Goal: Task Accomplishment & Management: Use online tool/utility

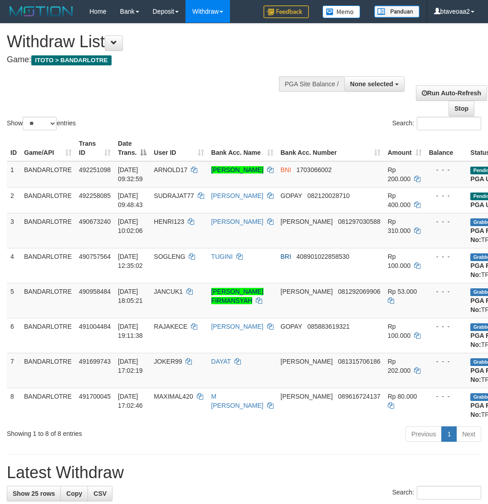
select select
select select "**"
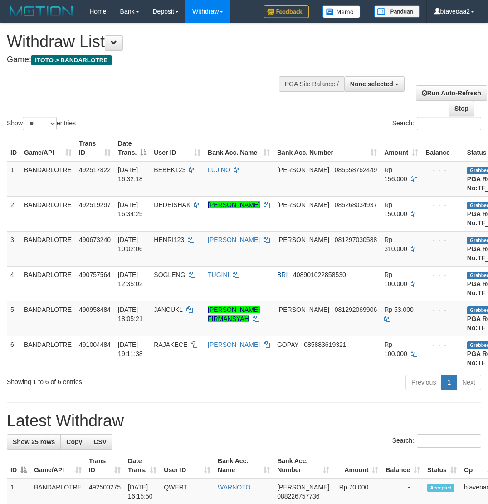
select select
select select "**"
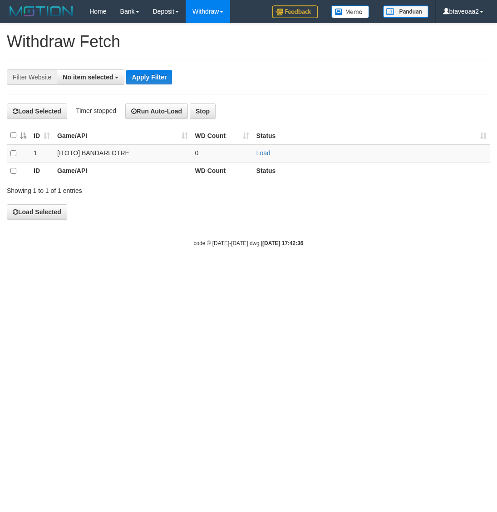
select select
click at [271, 148] on td "Load" at bounding box center [371, 153] width 237 height 18
click at [260, 152] on link "Load" at bounding box center [263, 152] width 14 height 7
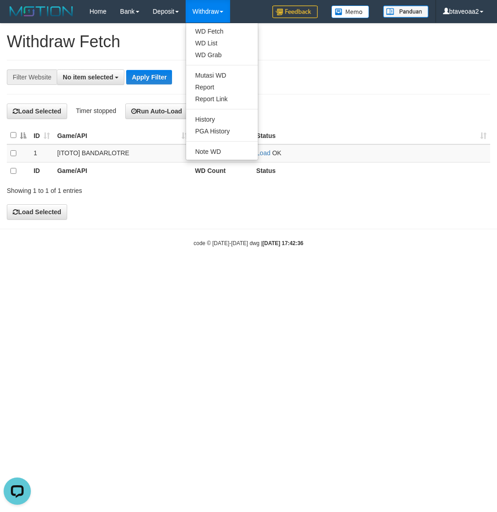
click at [220, 8] on link "Withdraw" at bounding box center [208, 11] width 44 height 23
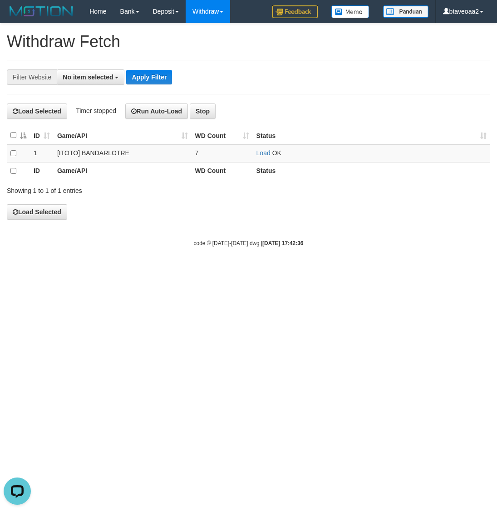
click at [206, 15] on link "Withdraw" at bounding box center [208, 11] width 44 height 23
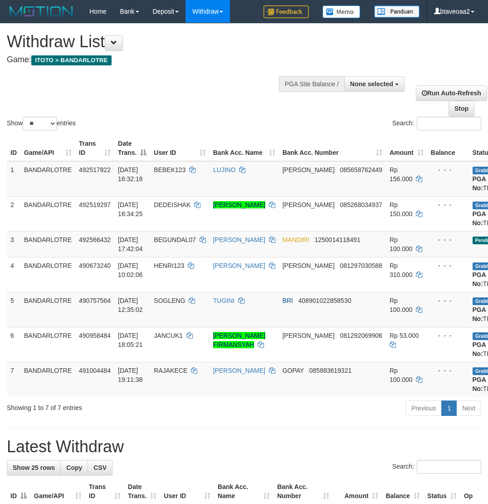
select select
select select "**"
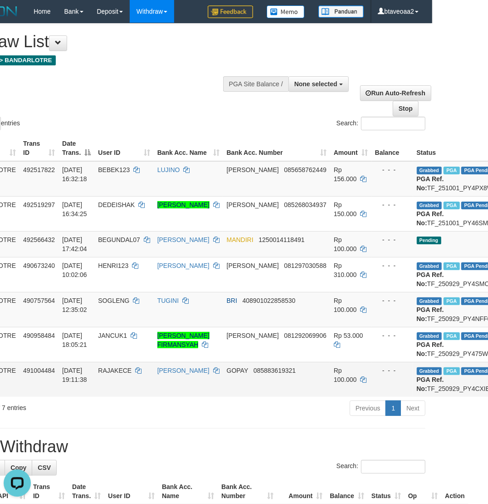
scroll to position [0, 57]
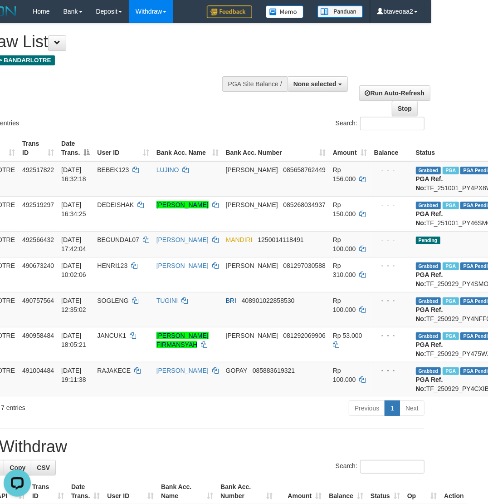
click at [148, 73] on div "Show ** ** ** *** entries Search:" at bounding box center [187, 78] width 488 height 108
click at [137, 76] on div "Show ** ** ** *** entries Search:" at bounding box center [187, 78] width 488 height 108
click at [69, 153] on th "Date Trans." at bounding box center [76, 148] width 36 height 26
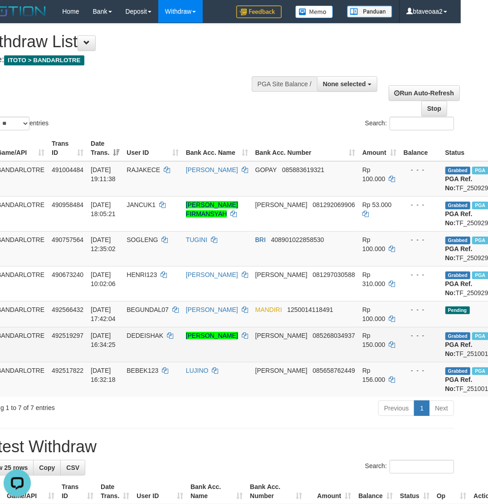
scroll to position [0, 0]
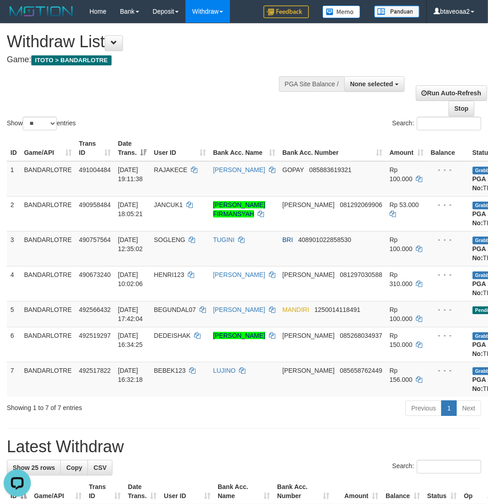
click at [144, 151] on th "Date Trans." at bounding box center [132, 148] width 36 height 26
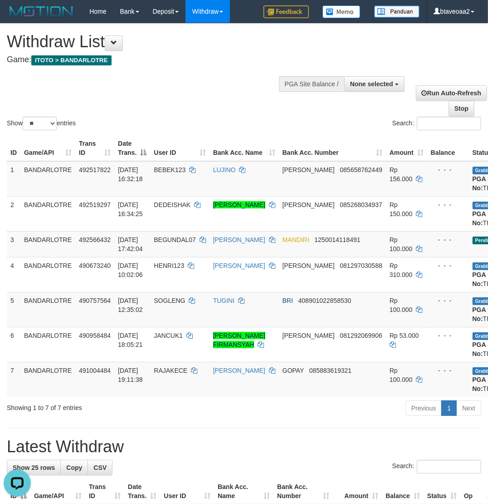
click at [144, 151] on th "Date Trans." at bounding box center [132, 148] width 36 height 26
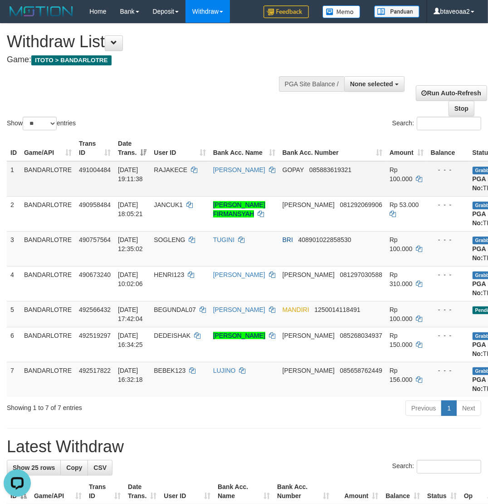
scroll to position [0, 57]
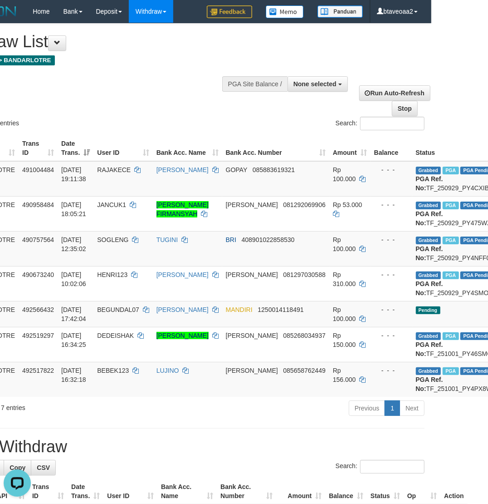
click at [334, 153] on th "Amount" at bounding box center [349, 148] width 41 height 26
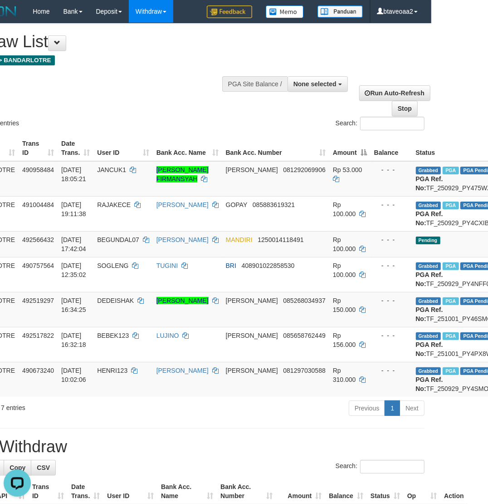
click at [334, 153] on th "Amount" at bounding box center [349, 148] width 41 height 26
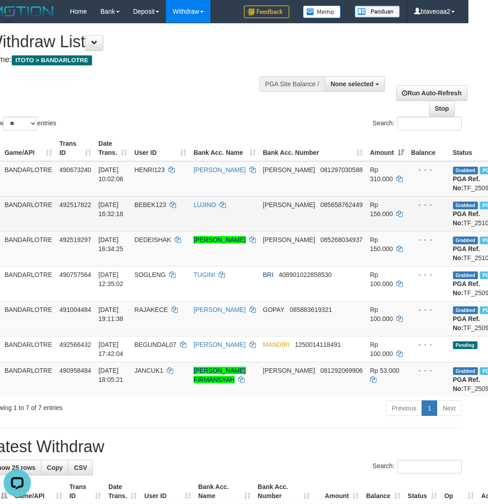
scroll to position [0, 0]
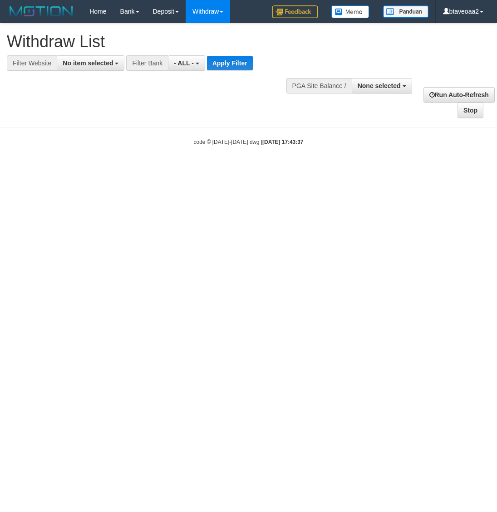
select select
click at [103, 66] on span "No item selected" at bounding box center [88, 62] width 50 height 7
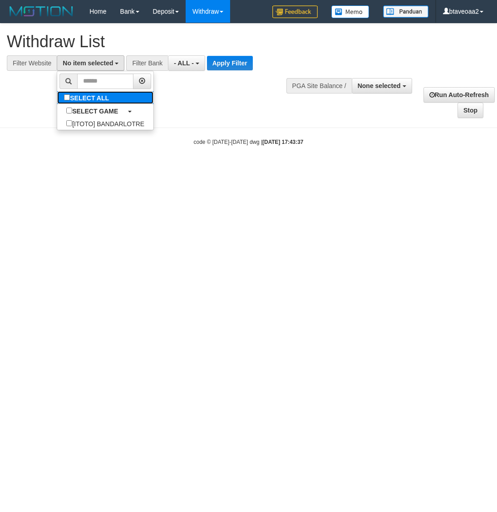
click at [103, 96] on label "SELECT ALL" at bounding box center [87, 97] width 61 height 13
select select "****"
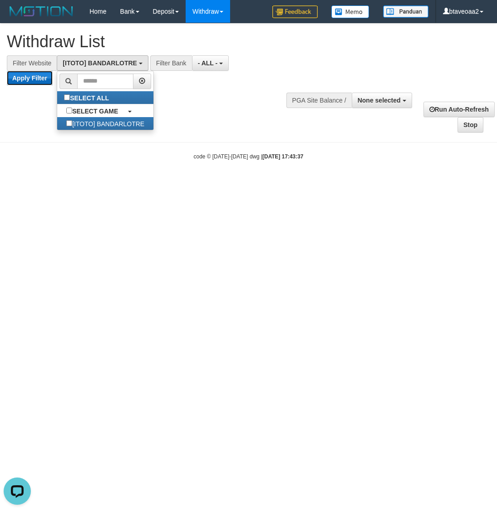
click at [39, 79] on button "Apply Filter" at bounding box center [30, 78] width 46 height 15
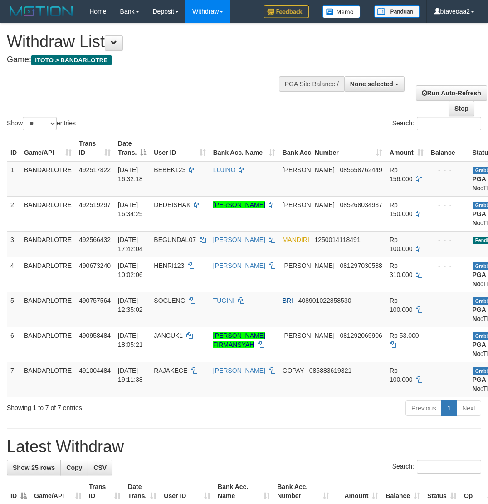
select select
select select "**"
click at [179, 91] on div "Show ** ** ** *** entries Search:" at bounding box center [244, 78] width 488 height 108
click at [68, 151] on th "Game/API" at bounding box center [47, 148] width 55 height 26
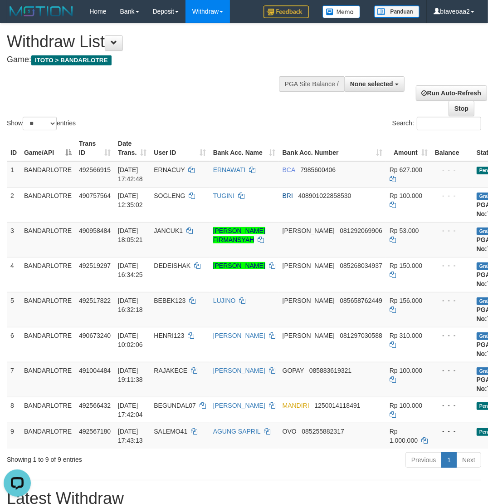
click at [66, 153] on th "Game/API" at bounding box center [47, 148] width 55 height 26
click at [108, 154] on th "Trans ID" at bounding box center [94, 148] width 39 height 26
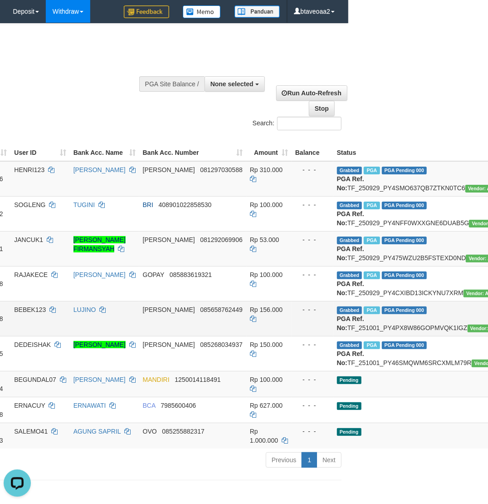
scroll to position [0, 170]
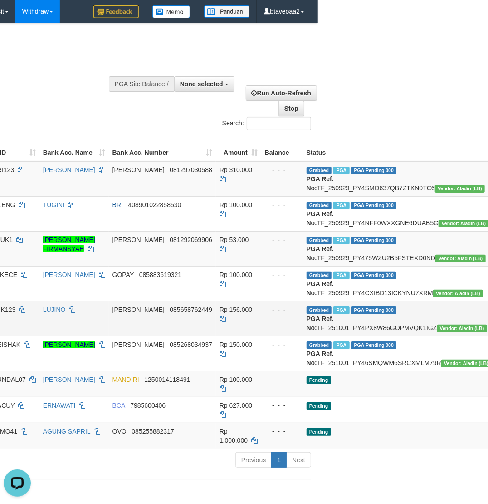
click at [347, 336] on td "Grabbed PGA PGA Pending 000 PGA Ref. No: TF_251001_PY4PX8W86GOPMVQK1IGZ Vendor:…" at bounding box center [399, 318] width 192 height 35
copy td "TF_251001_PY4PX8W86GOPMVQK1IGZ"
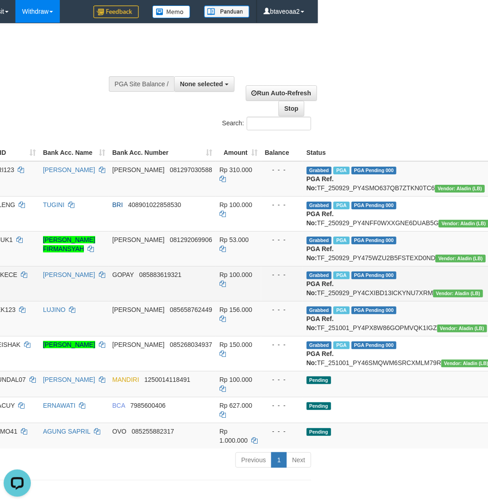
click at [355, 301] on td "Grabbed PGA PGA Pending 000 PGA Ref. No: TF_250929_PY4CXIBD13ICKYNU7XRM Vendor:…" at bounding box center [399, 283] width 192 height 35
drag, startPoint x: 355, startPoint y: 319, endPoint x: 348, endPoint y: 319, distance: 7.3
click at [348, 301] on td "Grabbed PGA PGA Pending 000 PGA Ref. No: TF_250929_PY4CXIBD13ICKYNU7XRM Vendor:…" at bounding box center [399, 283] width 192 height 35
copy td "TF_250929_PY4CXIBD13ICKYNU7XRM"
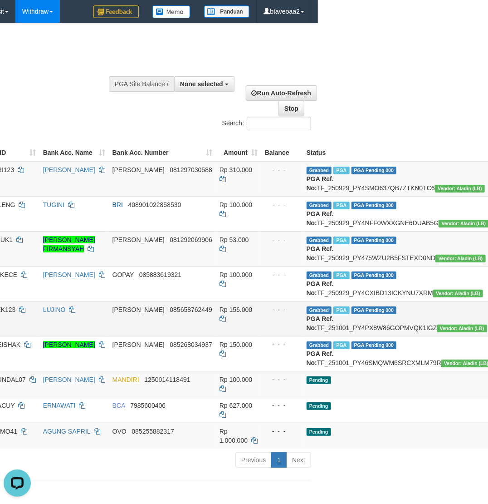
click at [345, 336] on td "Grabbed PGA PGA Pending 000 PGA Ref. No: TF_251001_PY4PX8W86GOPMVQK1IGZ Vendor:…" at bounding box center [399, 318] width 192 height 35
click at [340, 336] on td "Grabbed PGA PGA Pending 000 PGA Ref. No: TF_251001_PY4PX8W86GOPMVQK1IGZ Vendor:…" at bounding box center [399, 318] width 192 height 35
copy td "TF_251001_PY4PX8W86GOPMVQK1IGZ"
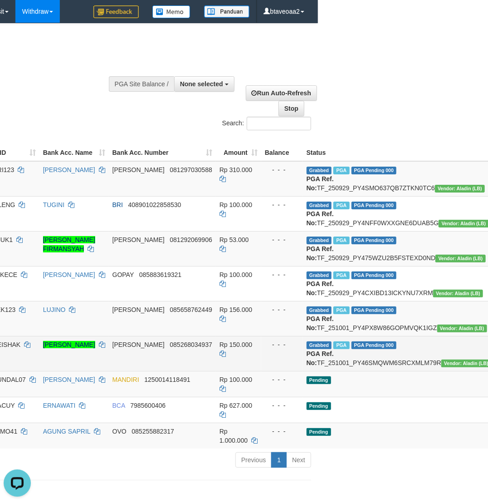
click at [352, 371] on td "Grabbed PGA PGA Pending 000 PGA Ref. No: TF_251001_PY46SMQWM6SRCXMLM79R Vendor:…" at bounding box center [399, 353] width 192 height 35
drag, startPoint x: 352, startPoint y: 409, endPoint x: 347, endPoint y: 409, distance: 5.0
click at [347, 371] on td "Grabbed PGA PGA Pending 000 PGA Ref. No: TF_251001_PY46SMQWM6SRCXMLM79R Vendor:…" at bounding box center [399, 353] width 192 height 35
copy td "TF_251001_PY46SMQWM6SRCXMLM79R"
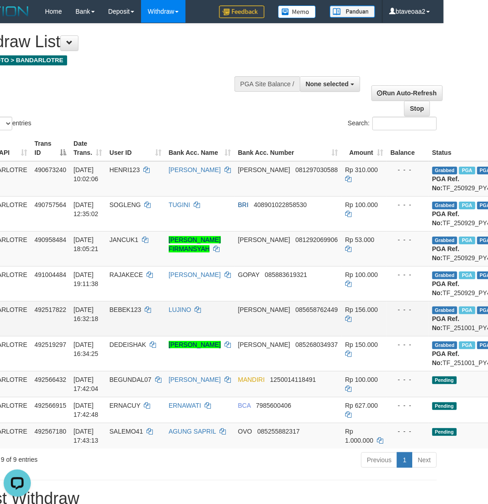
scroll to position [0, 0]
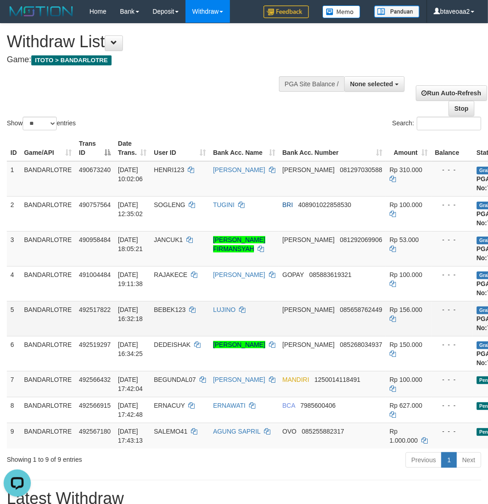
click at [176, 313] on span "BEBEK123" at bounding box center [170, 309] width 32 height 7
drag, startPoint x: 176, startPoint y: 349, endPoint x: 169, endPoint y: 348, distance: 6.4
click at [169, 313] on span "BEBEK123" at bounding box center [170, 309] width 32 height 7
copy span "BEBEK123"
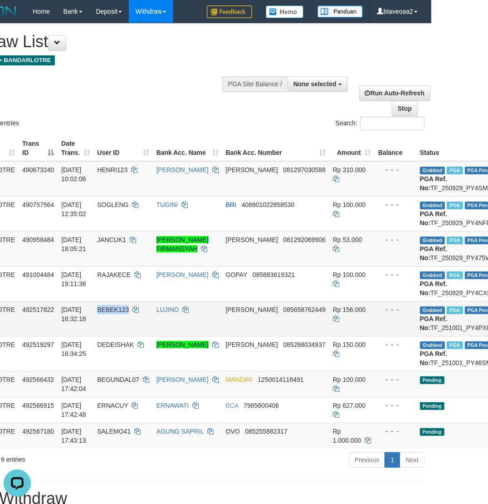
scroll to position [0, 113]
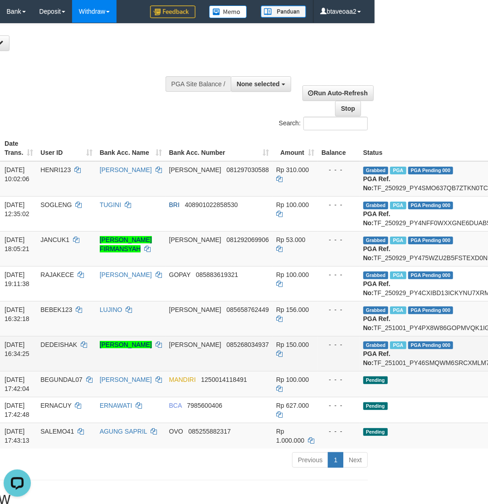
click at [385, 371] on td "Grabbed PGA PGA Pending 000 PGA Ref. No: TF_251001_PY46SMQWM6SRCXMLM79R Vendor:…" at bounding box center [456, 353] width 192 height 35
drag, startPoint x: 385, startPoint y: 409, endPoint x: 378, endPoint y: 409, distance: 6.8
click at [378, 371] on td "Grabbed PGA PGA Pending 000 PGA Ref. No: TF_251001_PY46SMQWM6SRCXMLM79R Vendor:…" at bounding box center [456, 353] width 192 height 35
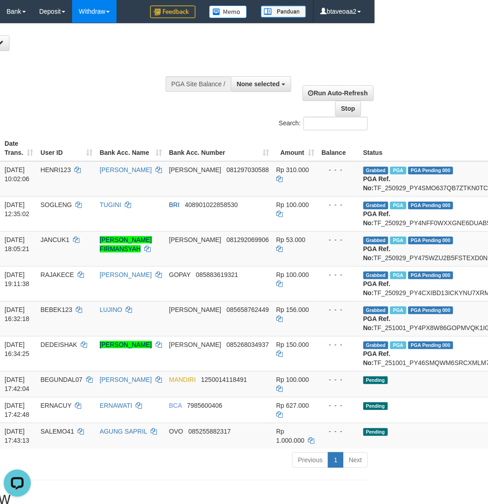
copy td "TF_251001_PY46SMQWM6SRCXMLM79R"
click at [60, 313] on span "BEBEK123" at bounding box center [56, 309] width 32 height 7
drag, startPoint x: 60, startPoint y: 348, endPoint x: 53, endPoint y: 347, distance: 7.3
click at [53, 313] on span "BEBEK123" at bounding box center [56, 309] width 32 height 7
copy span "BEBEK123"
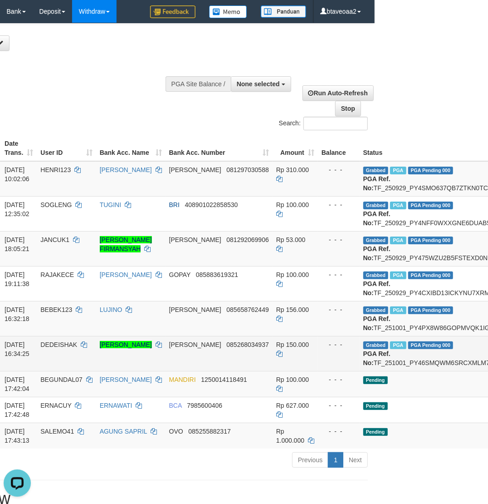
click at [65, 348] on span "DEDEISHAK" at bounding box center [58, 344] width 37 height 7
drag, startPoint x: 65, startPoint y: 387, endPoint x: 60, endPoint y: 387, distance: 5.0
click at [60, 348] on span "DEDEISHAK" at bounding box center [58, 344] width 37 height 7
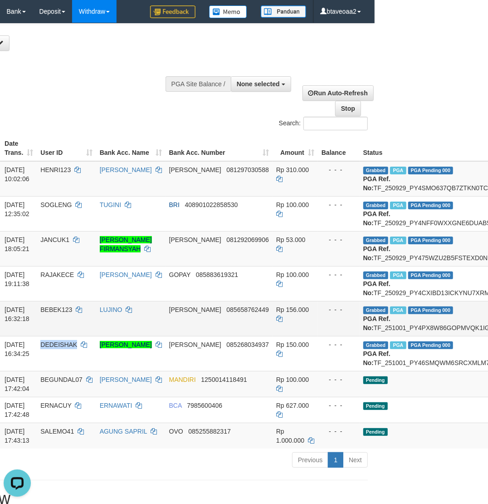
copy span "DEDEISHAK"
click at [103, 107] on div "Show ** ** ** *** entries Search:" at bounding box center [131, 78] width 488 height 108
